Goal: Information Seeking & Learning: Find specific fact

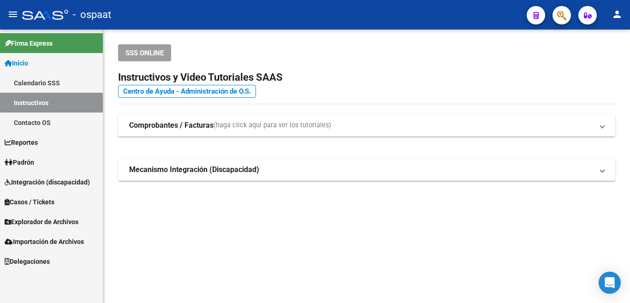
click at [626, 10] on mat-toolbar "menu - ospaat person" at bounding box center [315, 15] width 630 height 30
click at [617, 13] on mat-icon "person" at bounding box center [617, 14] width 11 height 11
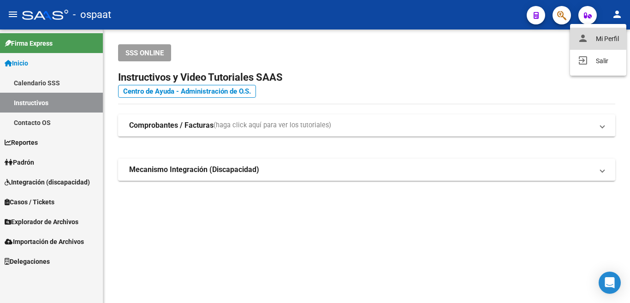
click at [608, 33] on button "person Mi Perfil" at bounding box center [598, 39] width 56 height 22
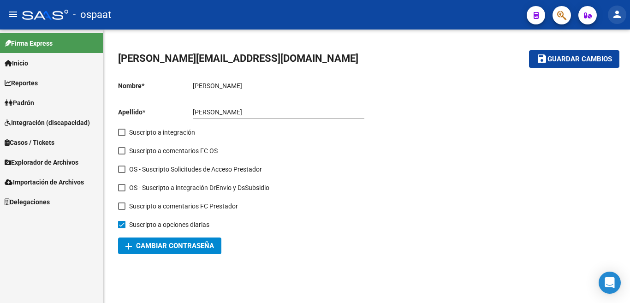
click at [615, 10] on mat-icon "person" at bounding box center [617, 14] width 11 height 11
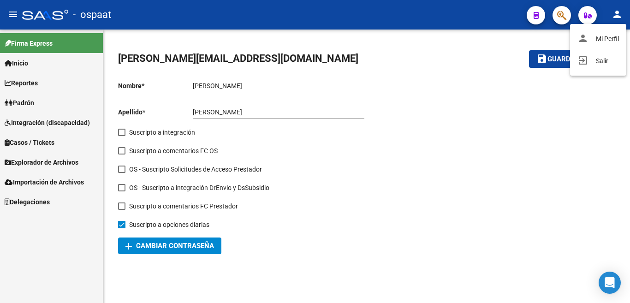
click at [18, 59] on div at bounding box center [315, 151] width 630 height 303
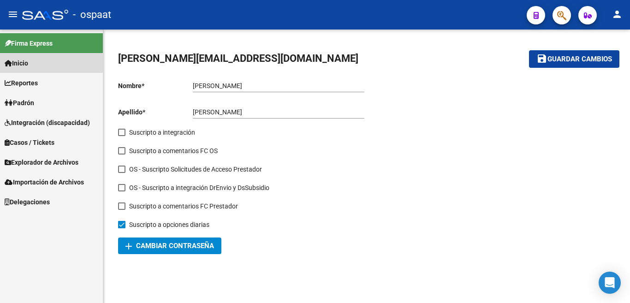
click at [21, 64] on span "Inicio" at bounding box center [17, 63] width 24 height 10
click at [8, 12] on mat-icon "menu" at bounding box center [12, 14] width 11 height 11
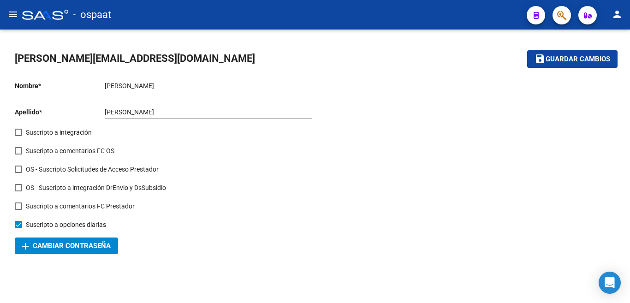
click at [8, 12] on mat-icon "menu" at bounding box center [12, 14] width 11 height 11
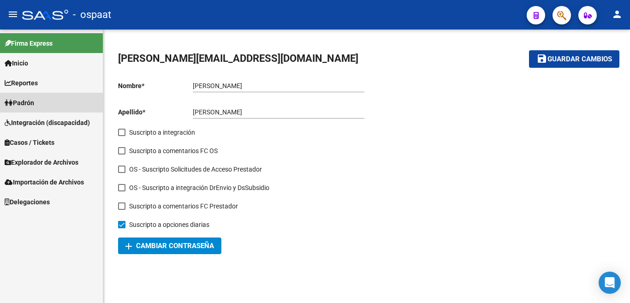
click at [28, 99] on span "Padrón" at bounding box center [20, 103] width 30 height 10
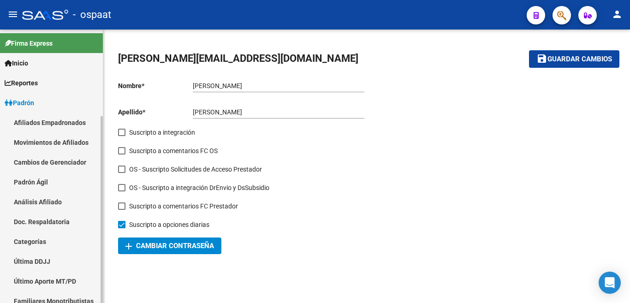
click at [39, 121] on link "Afiliados Empadronados" at bounding box center [51, 123] width 103 height 20
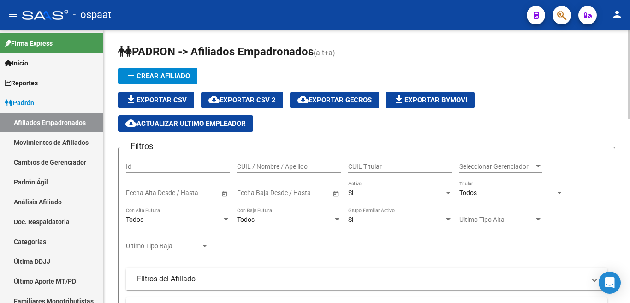
click at [262, 164] on input "CUIL / Nombre / Apellido" at bounding box center [289, 167] width 104 height 8
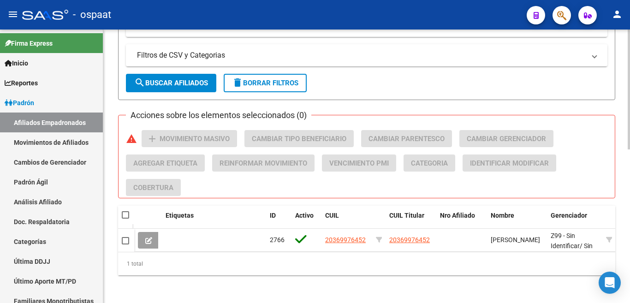
scroll to position [352, 0]
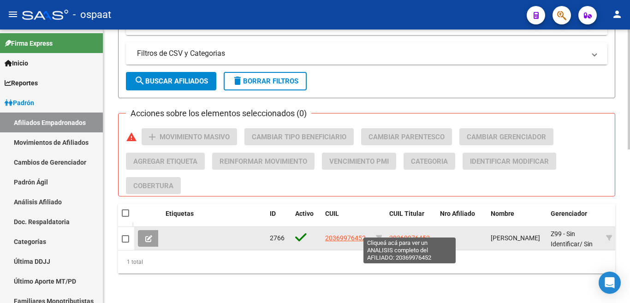
type input "[PERSON_NAME]"
click at [406, 234] on span "20369976452" at bounding box center [409, 237] width 41 height 7
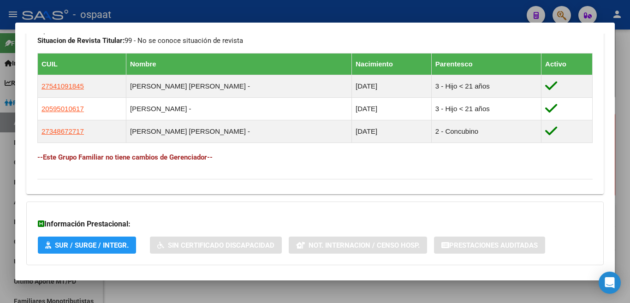
scroll to position [544, 0]
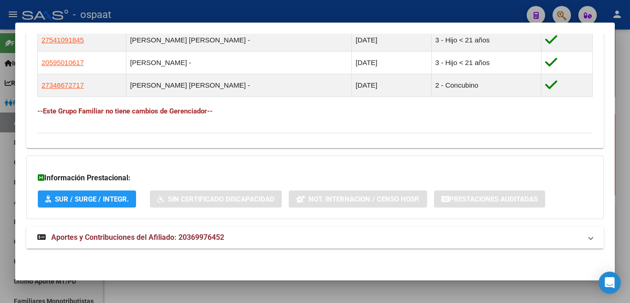
click at [156, 237] on span "Aportes y Contribuciones del Afiliado: 20369976452" at bounding box center [137, 237] width 173 height 9
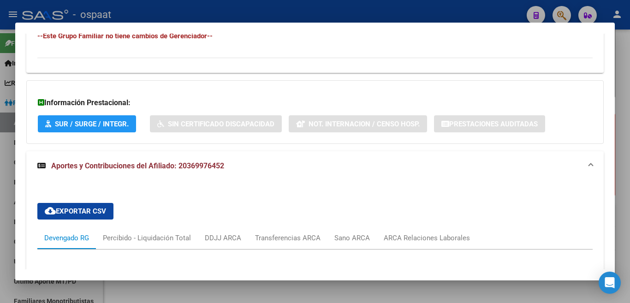
scroll to position [711, 0]
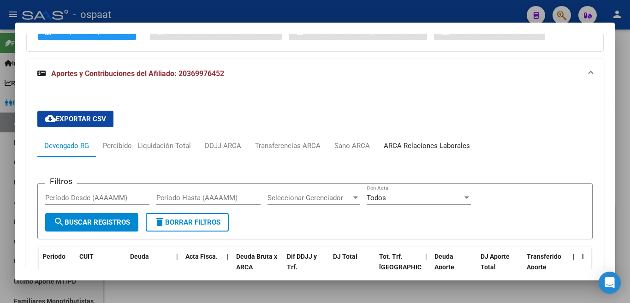
click at [413, 145] on div "ARCA Relaciones Laborales" at bounding box center [427, 146] width 86 height 10
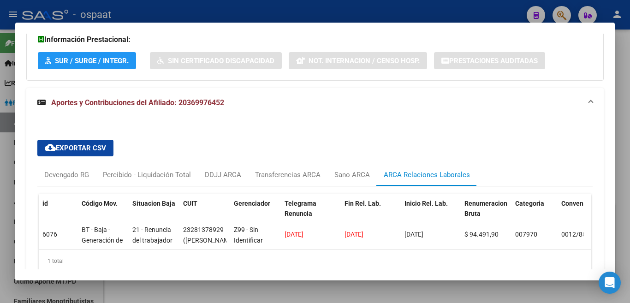
scroll to position [665, 0]
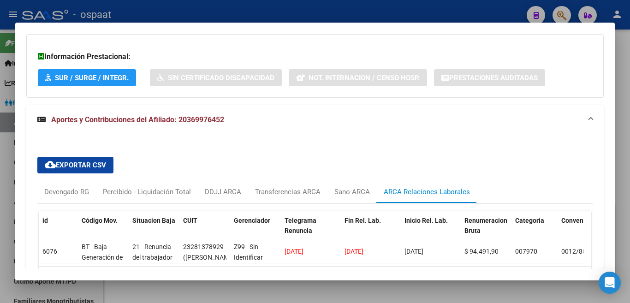
click at [577, 118] on span "Aportes y Contribuciones del Afiliado: 20369976452" at bounding box center [313, 119] width 552 height 11
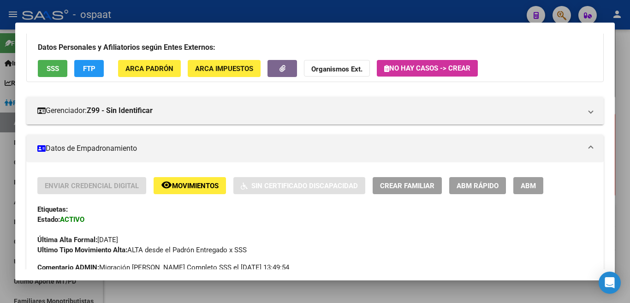
scroll to position [0, 0]
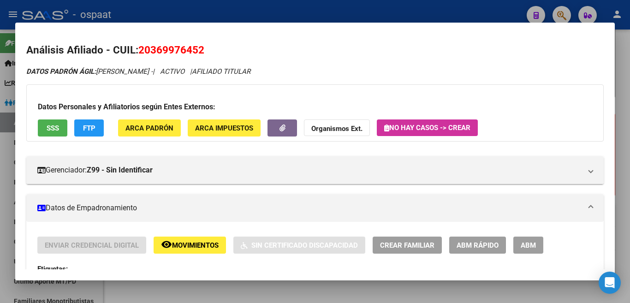
click at [57, 131] on span "SSS" at bounding box center [53, 128] width 12 height 8
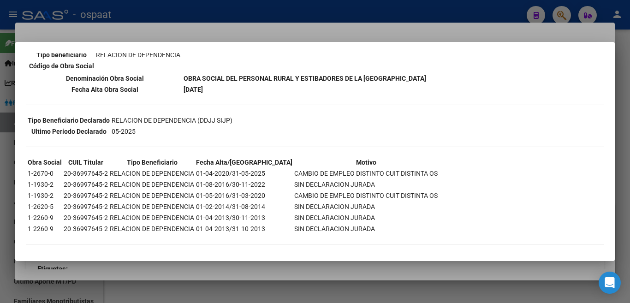
scroll to position [156, 0]
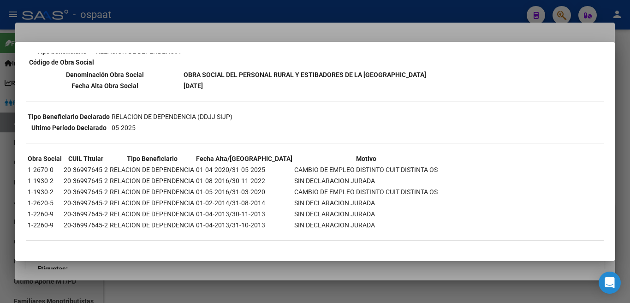
drag, startPoint x: 27, startPoint y: 169, endPoint x: 264, endPoint y: 168, distance: 237.7
click at [264, 168] on table "Obra Social CUIL Titular Tipo Beneficiario Fecha Alta/Baja Motivo 1-2670-0 20-3…" at bounding box center [232, 192] width 413 height 78
click at [193, 168] on td "RELACION DE DEPENDENCIA" at bounding box center [151, 170] width 85 height 10
drag, startPoint x: 194, startPoint y: 168, endPoint x: 267, endPoint y: 172, distance: 72.5
click at [267, 172] on tr "1-2670-0 20-36997645-2 RELACION DE DEPENDENCIA 01-04-2020/31-05-2025 CAMBIO DE …" at bounding box center [232, 170] width 411 height 10
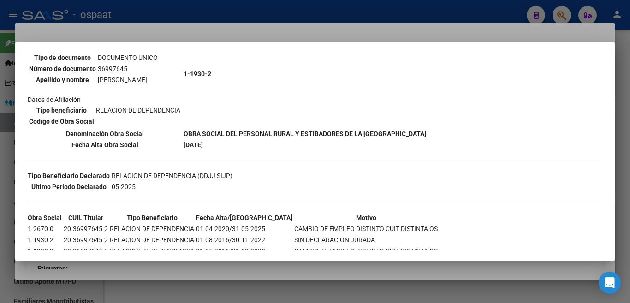
scroll to position [64, 0]
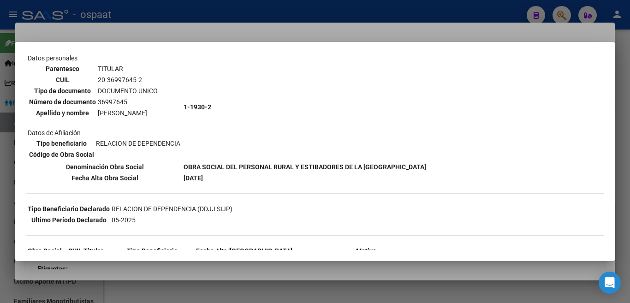
click at [329, 28] on div at bounding box center [315, 151] width 630 height 303
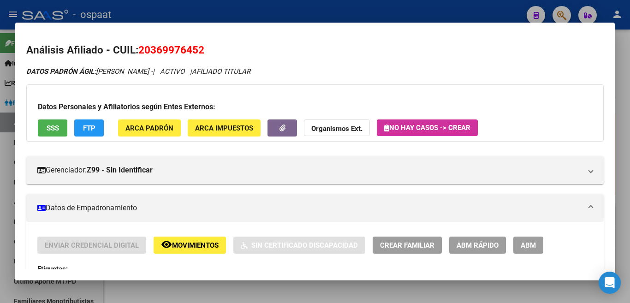
drag, startPoint x: 143, startPoint y: 48, endPoint x: 207, endPoint y: 51, distance: 64.2
click at [204, 51] on span "20369976452" at bounding box center [171, 50] width 66 height 12
copy span "20369976452"
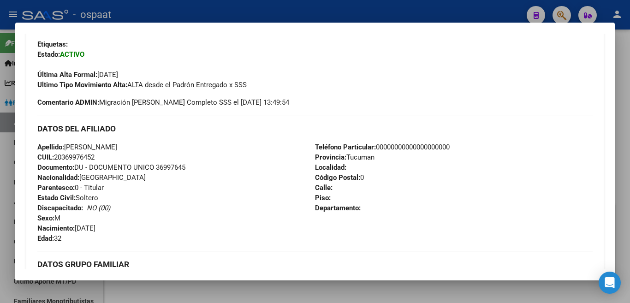
scroll to position [231, 0]
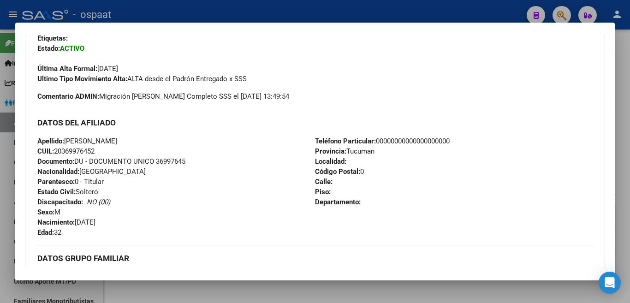
click at [355, 6] on div at bounding box center [315, 151] width 630 height 303
